Goal: Task Accomplishment & Management: Use online tool/utility

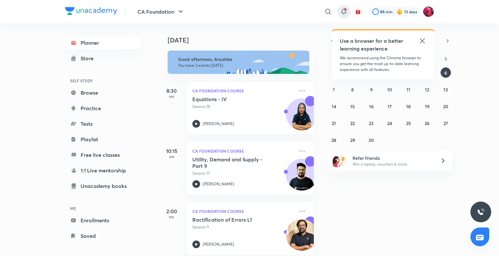
click at [344, 11] on icon at bounding box center [344, 12] width 8 height 8
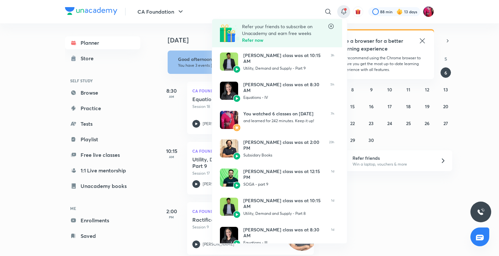
click at [132, 35] on div at bounding box center [249, 128] width 499 height 256
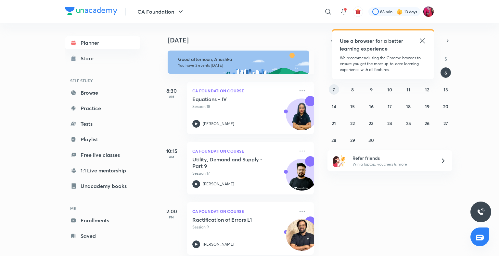
click at [332, 87] on abbr "7" at bounding box center [333, 90] width 2 height 6
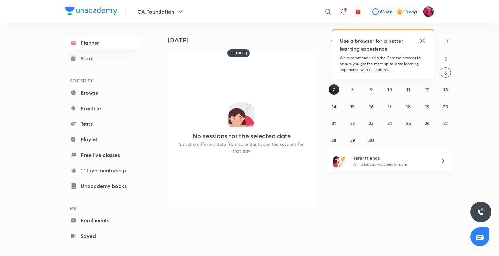
click at [332, 87] on abbr "7" at bounding box center [333, 90] width 2 height 6
click at [351, 86] on button "8" at bounding box center [352, 89] width 10 height 10
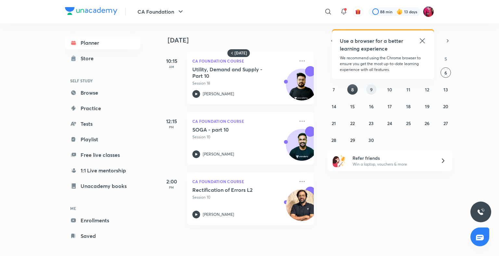
click at [371, 90] on abbr "9" at bounding box center [371, 90] width 3 height 6
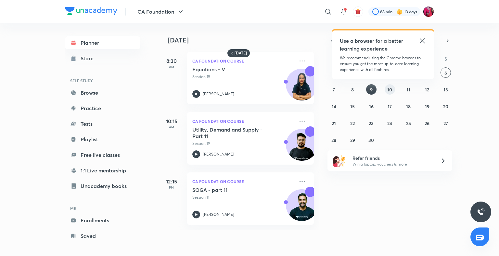
click at [393, 89] on button "10" at bounding box center [389, 89] width 10 height 10
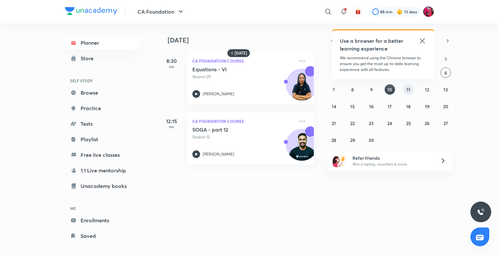
click at [409, 91] on abbr "11" at bounding box center [408, 90] width 4 height 6
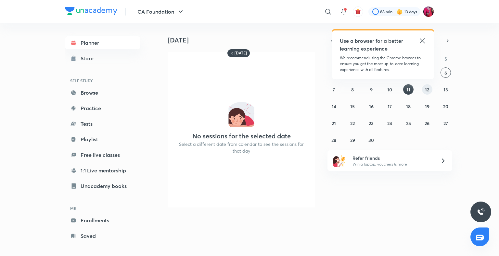
click at [429, 89] on button "12" at bounding box center [427, 89] width 10 height 10
click at [447, 89] on abbr "13" at bounding box center [445, 90] width 5 height 6
click at [426, 102] on button "19" at bounding box center [427, 106] width 10 height 10
click at [373, 122] on abbr "23" at bounding box center [370, 123] width 5 height 6
click at [332, 138] on abbr "28" at bounding box center [333, 140] width 5 height 6
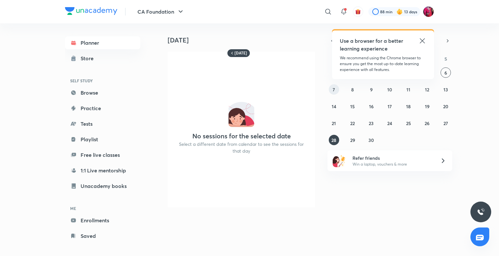
click at [335, 88] on button "7" at bounding box center [334, 89] width 10 height 10
click at [358, 86] on div "31 1 2 3 4 5 6 7 8 9 10 11 12 13 14 15 16 17 18 19 20 21 22 23 24 25 26 27 28 2…" at bounding box center [389, 107] width 125 height 78
click at [347, 91] on button "8" at bounding box center [352, 89] width 10 height 10
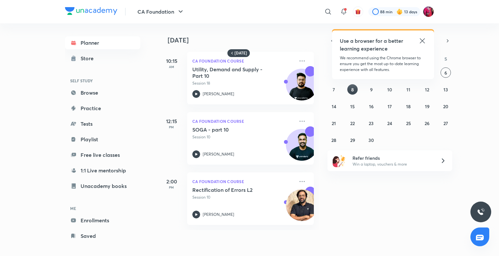
click at [418, 39] on icon at bounding box center [422, 41] width 8 height 8
